Goal: Navigation & Orientation: Go to known website

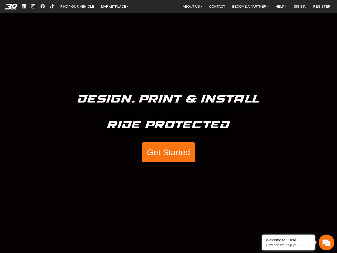
click at [168, 126] on h5 "Ride Protected" at bounding box center [168, 124] width 123 height 17
click at [11, 7] on em at bounding box center [11, 7] width 21 height 6
click at [115, 6] on link "MARKETPLACE" at bounding box center [115, 7] width 32 height 8
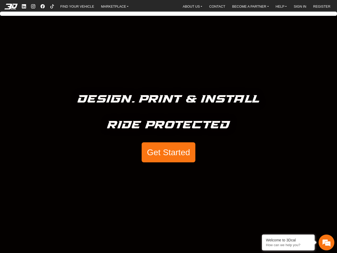
click at [300, 6] on link "SIGN IN" at bounding box center [300, 7] width 17 height 8
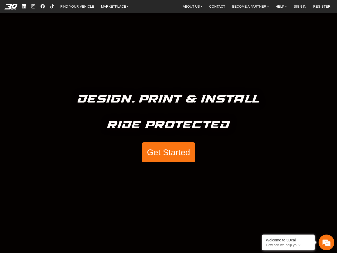
click at [321, 6] on link "REGISTER" at bounding box center [321, 7] width 21 height 8
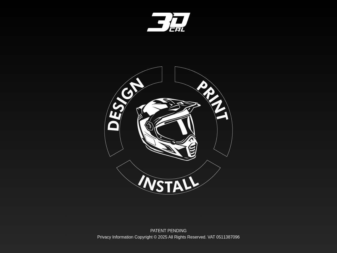
click at [168, 152] on div "Loading... PATENT PENDING Privacy Information Copyright © 2025 All Rights Reser…" at bounding box center [168, 126] width 337 height 253
